Goal: Transaction & Acquisition: Download file/media

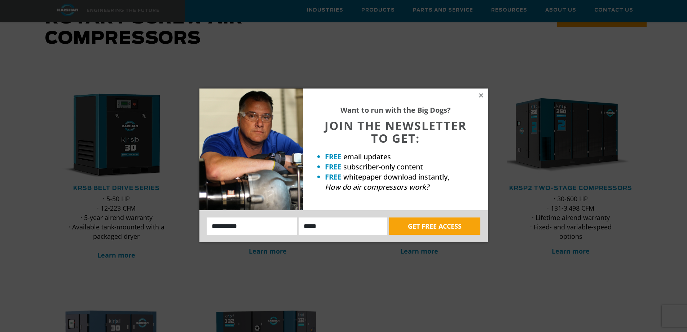
scroll to position [72, 0]
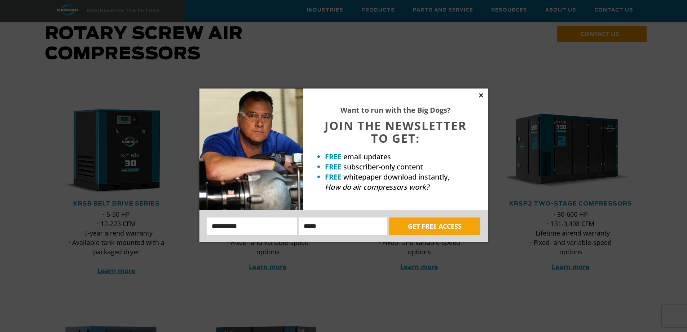
click at [481, 93] on icon at bounding box center [481, 95] width 6 height 6
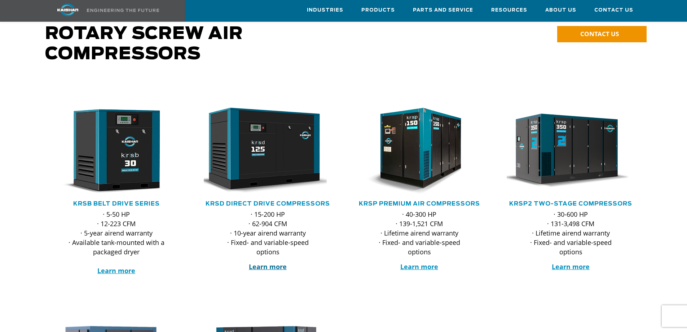
click at [270, 262] on strong "Learn more" at bounding box center [268, 266] width 38 height 9
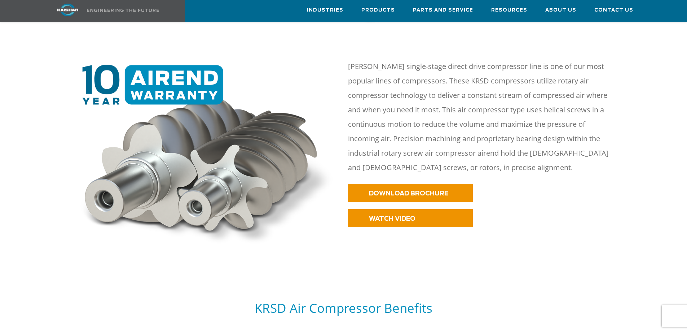
scroll to position [325, 0]
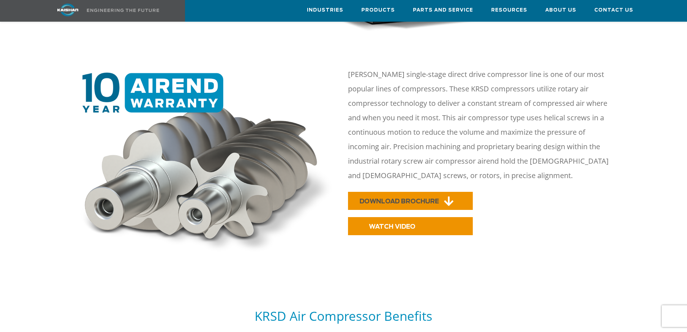
click at [420, 198] on span "DOWNLOAD BROCHURE" at bounding box center [399, 201] width 79 height 6
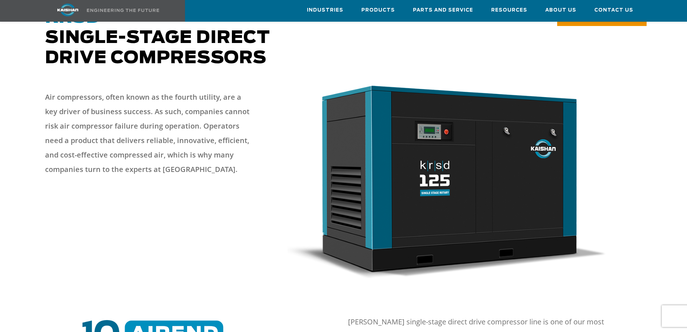
scroll to position [0, 0]
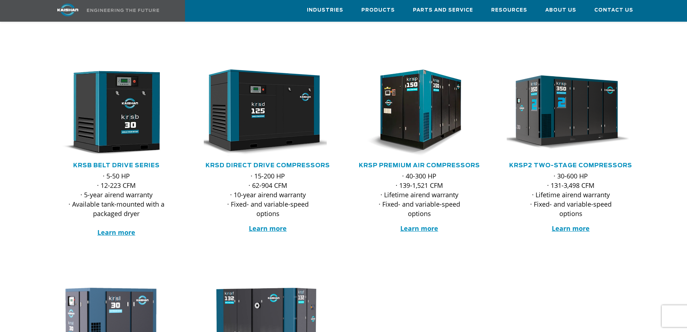
scroll to position [108, 0]
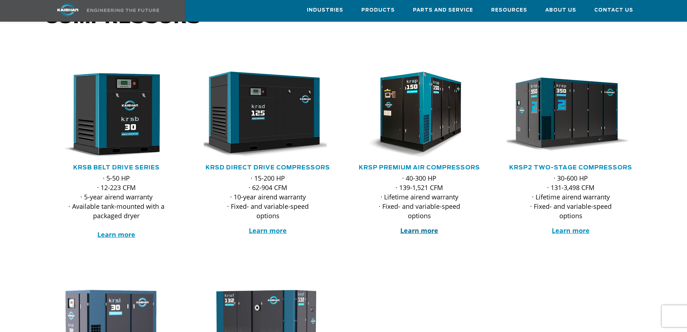
click at [409, 226] on strong "Learn more" at bounding box center [419, 230] width 38 height 9
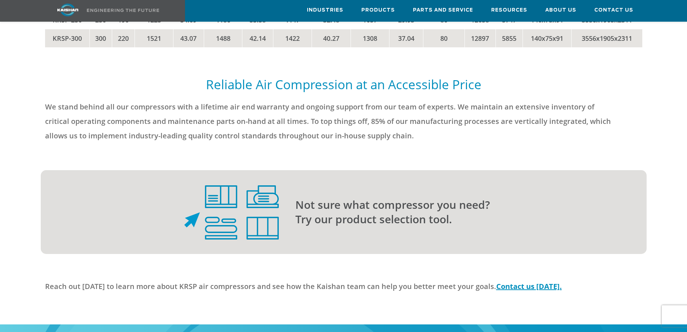
scroll to position [1876, 0]
